Goal: Find specific page/section: Find specific page/section

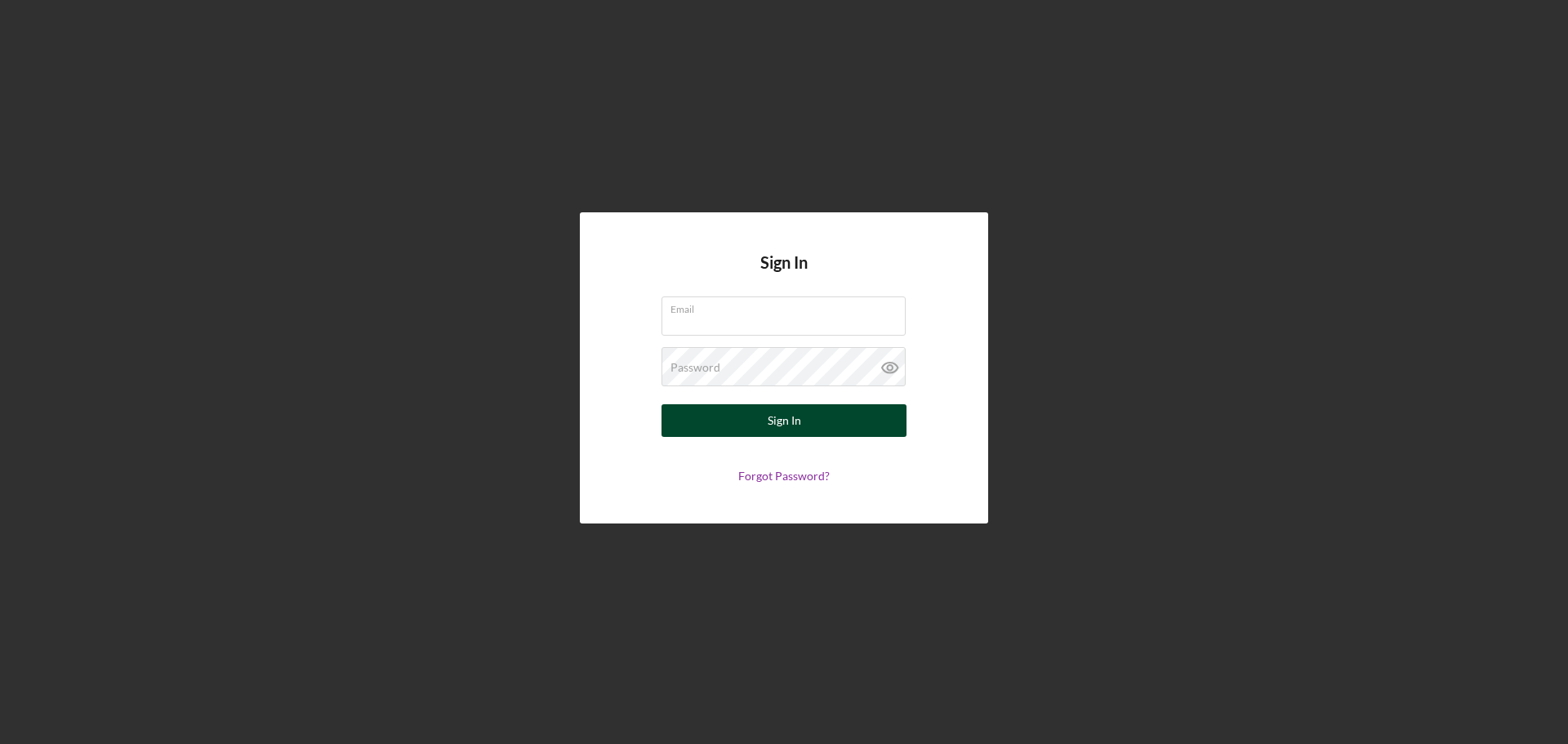
type input "[PERSON_NAME][EMAIL_ADDRESS][DOMAIN_NAME]"
click at [809, 430] on button "Sign In" at bounding box center [784, 420] width 245 height 32
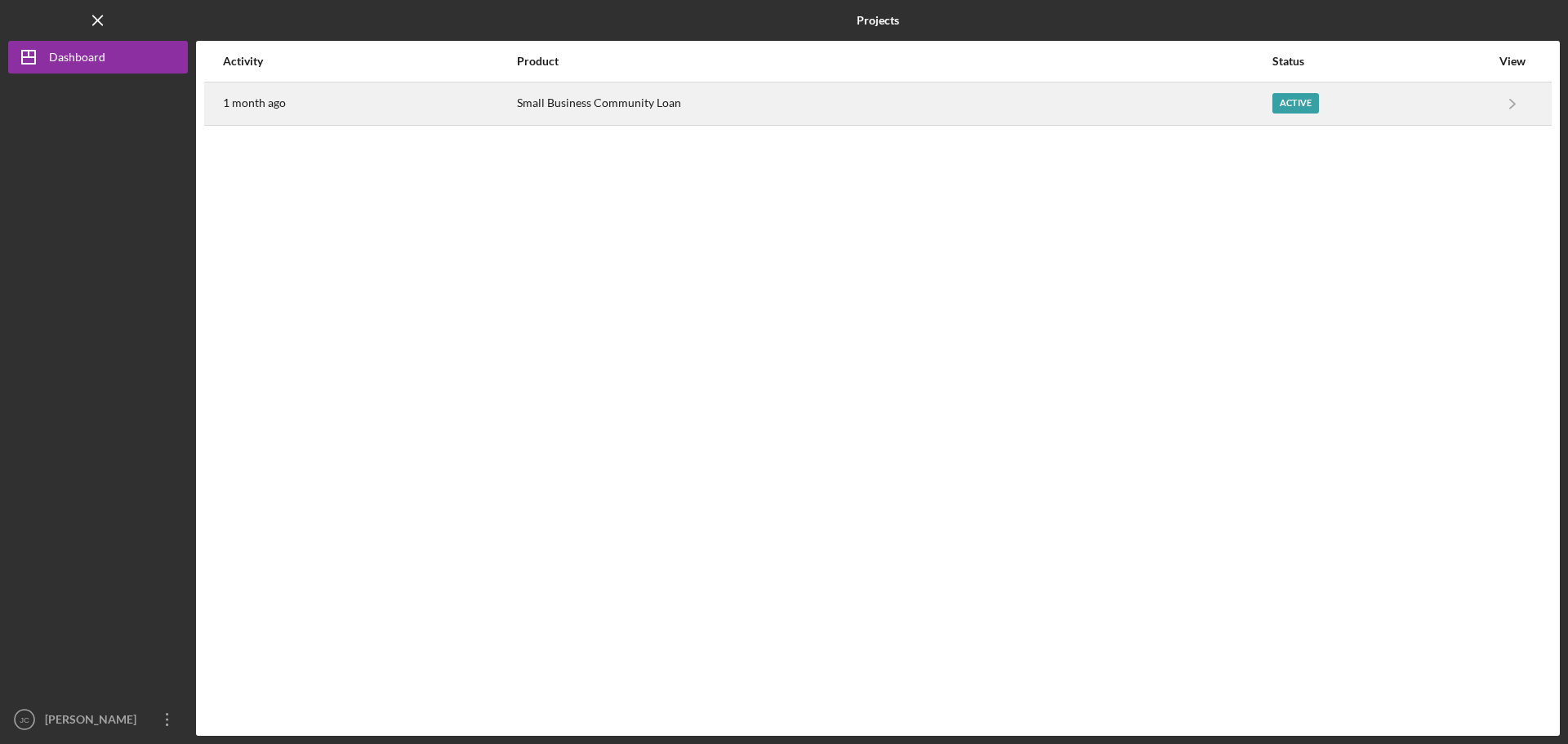
click at [1301, 108] on div "Active" at bounding box center [1296, 102] width 46 height 20
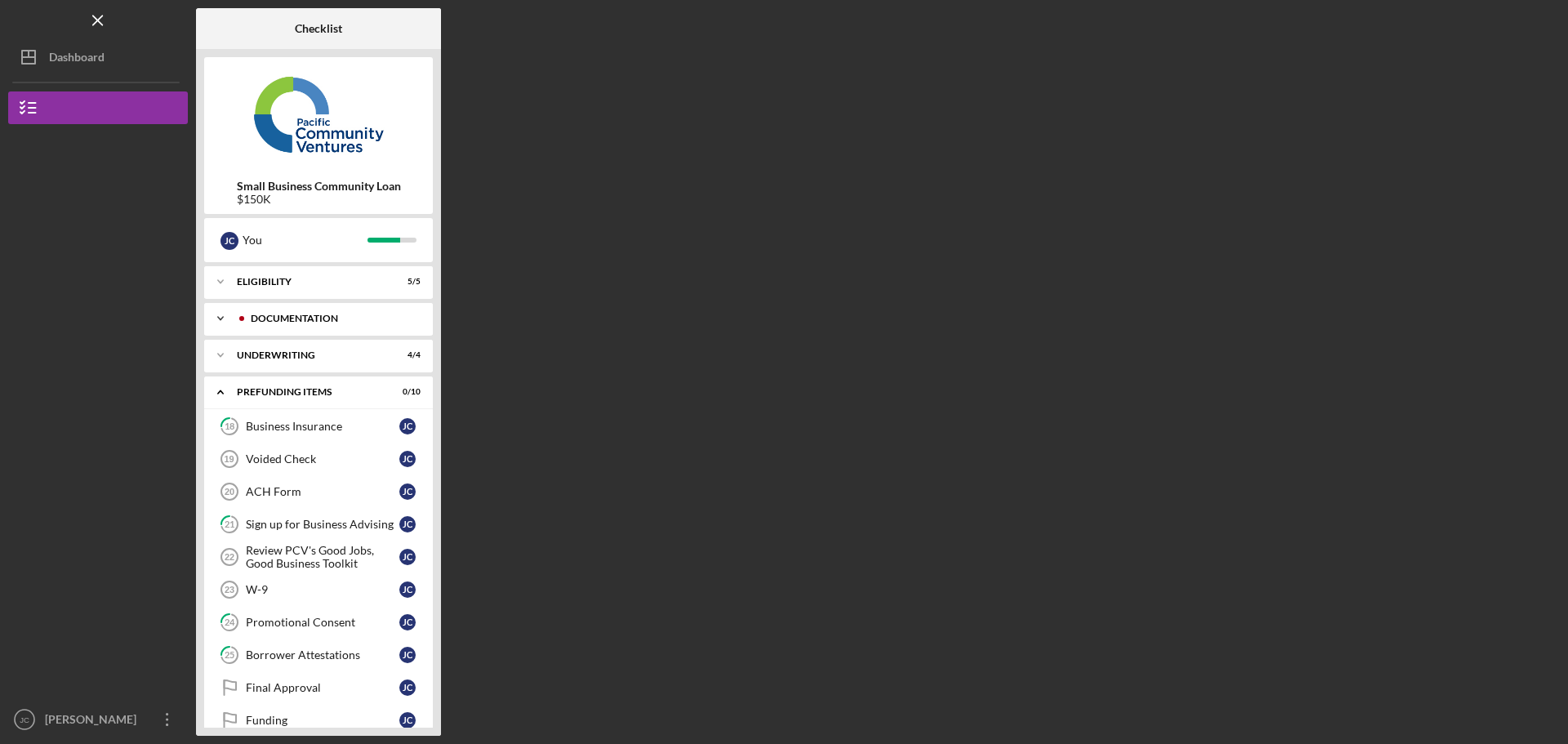
click at [251, 314] on div "Documentation" at bounding box center [331, 318] width 162 height 10
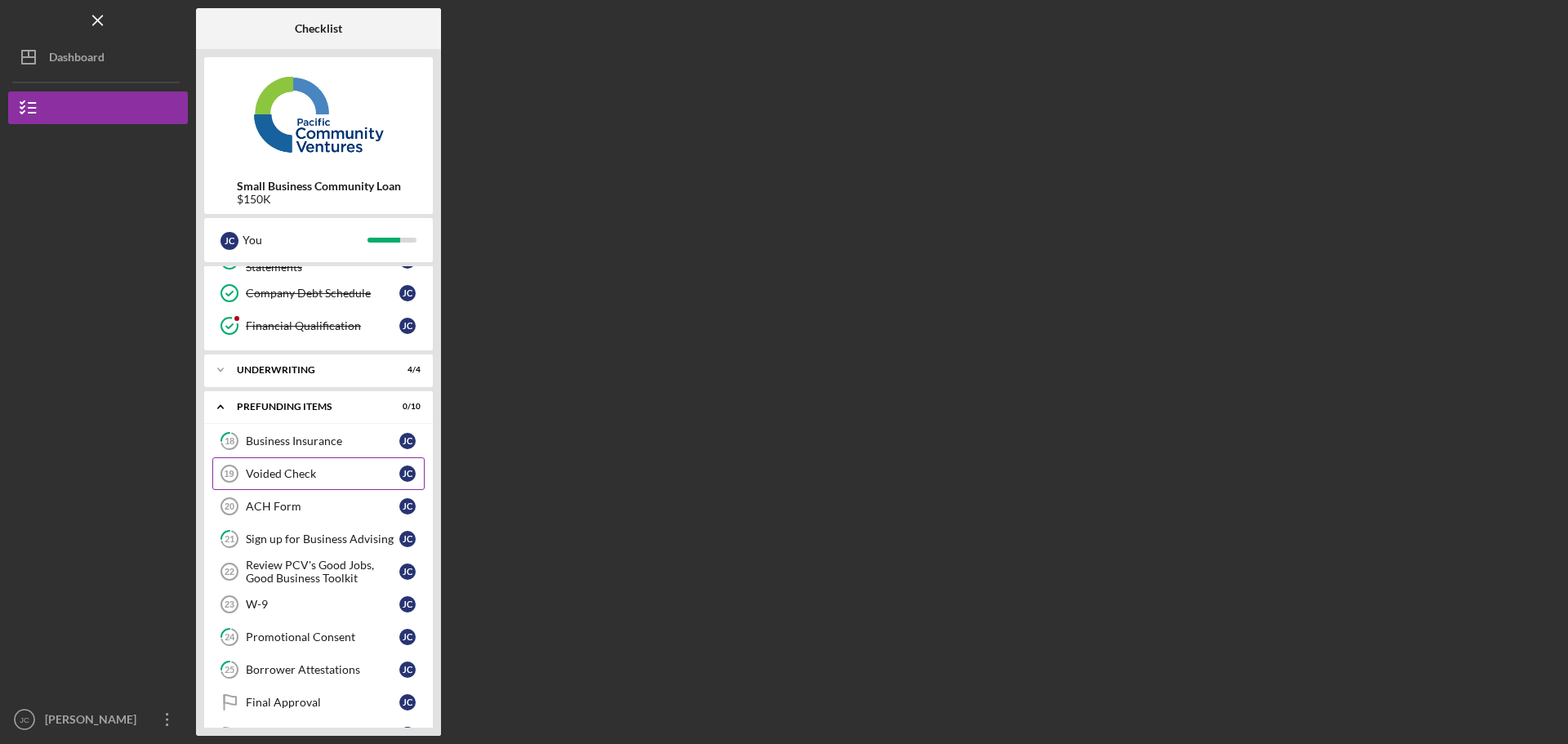
scroll to position [394, 0]
